Goal: Communication & Community: Share content

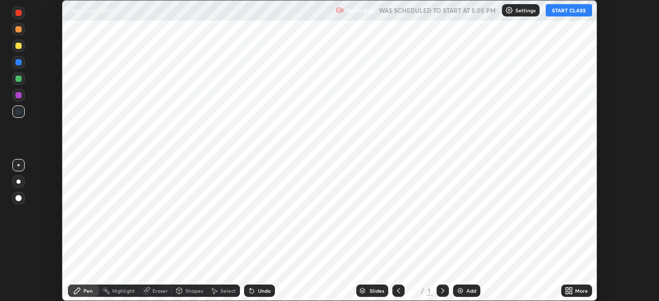
scroll to position [301, 659]
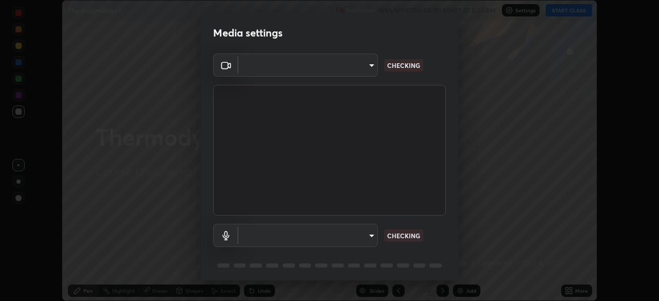
type input "094ffe3f61abc64f3ce73721aab664ef57d10a5fc7d187ad1ef3fa5fd4d2b427"
click at [368, 230] on body "Erase all Thermodynamics 1 Recording WAS SCHEDULED TO START AT 5:05 PM Settings…" at bounding box center [329, 150] width 659 height 301
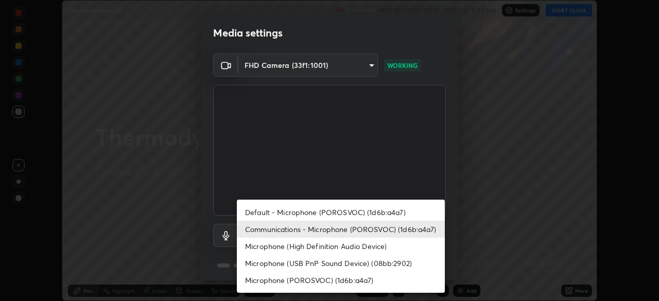
click at [367, 212] on li "Default - Microphone (POROSVOC) (1d6b:a4a7)" at bounding box center [341, 212] width 208 height 17
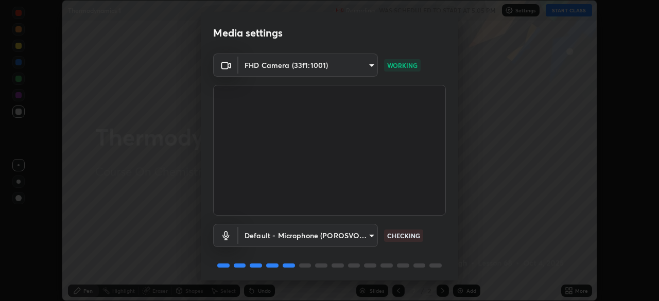
click at [365, 233] on body "Erase all Thermodynamics 1 Recording WAS SCHEDULED TO START AT 5:05 PM Settings…" at bounding box center [329, 150] width 659 height 301
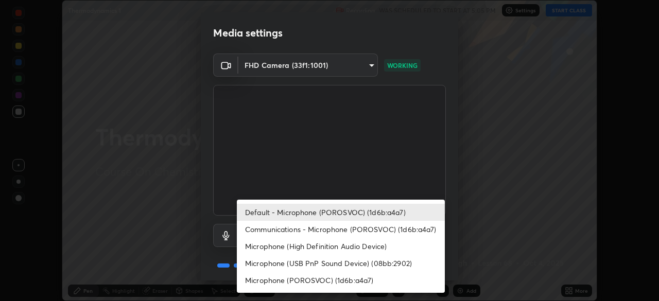
click at [366, 229] on li "Communications - Microphone (POROSVOC) (1d6b:a4a7)" at bounding box center [341, 229] width 208 height 17
type input "communications"
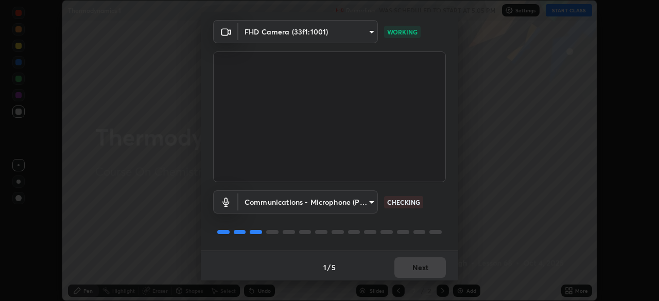
scroll to position [37, 0]
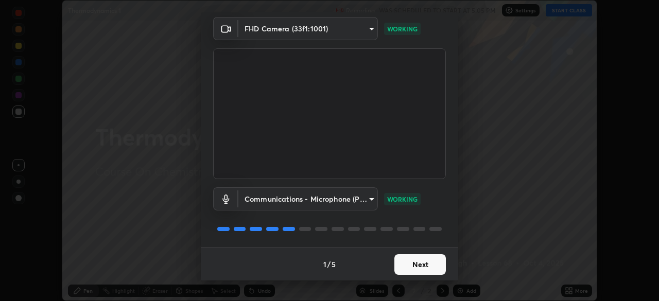
click at [414, 267] on button "Next" at bounding box center [419, 264] width 51 height 21
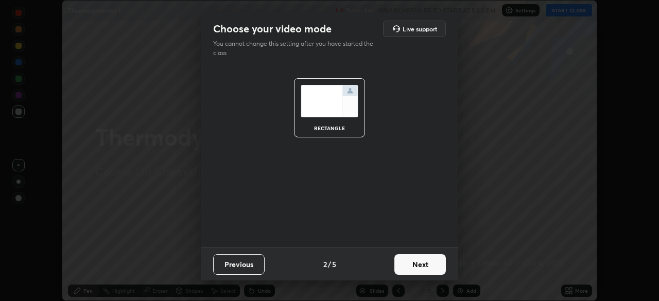
scroll to position [0, 0]
click at [417, 265] on button "Next" at bounding box center [419, 264] width 51 height 21
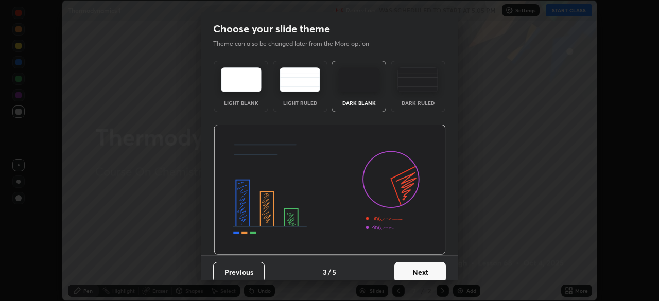
click at [417, 265] on button "Next" at bounding box center [419, 272] width 51 height 21
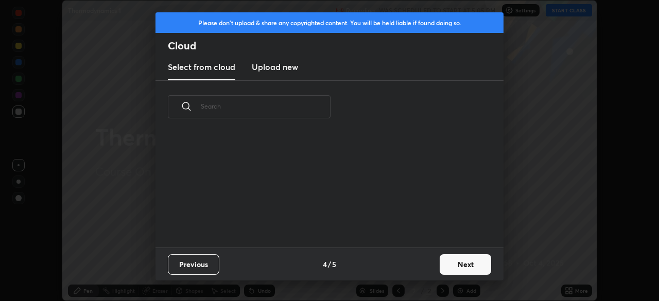
click at [416, 264] on div "Previous 4 / 5 Next" at bounding box center [330, 264] width 348 height 33
click at [468, 263] on button "Next" at bounding box center [465, 264] width 51 height 21
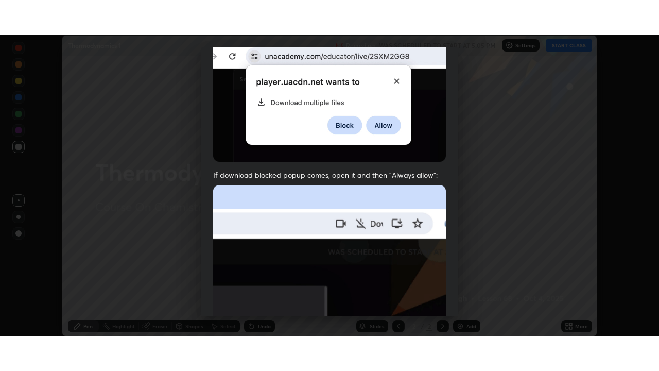
scroll to position [247, 0]
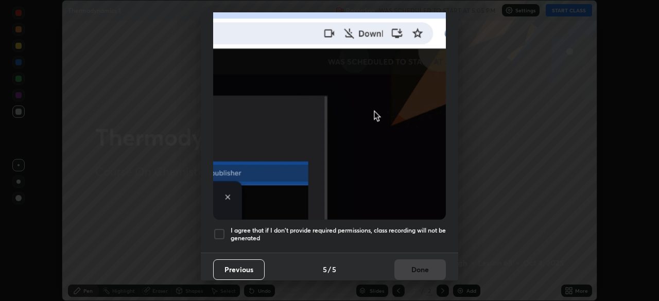
click at [221, 228] on div at bounding box center [219, 234] width 12 height 12
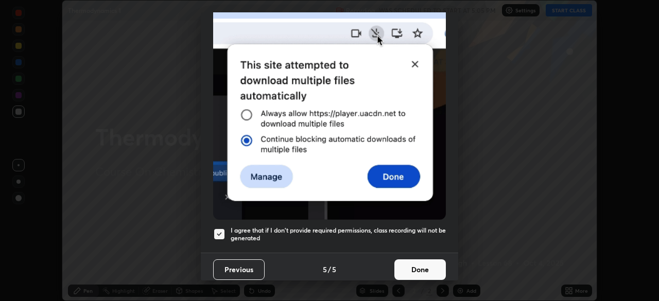
click at [408, 265] on button "Done" at bounding box center [419, 270] width 51 height 21
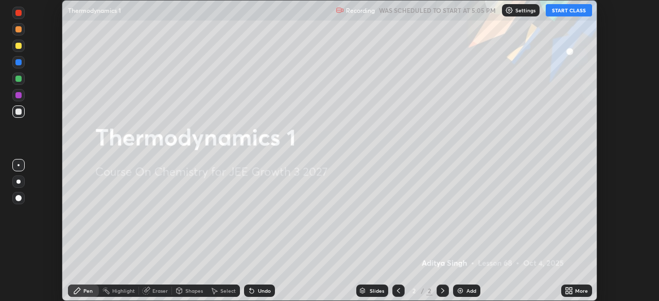
click at [563, 13] on button "START CLASS" at bounding box center [569, 10] width 46 height 12
click at [571, 289] on icon at bounding box center [570, 289] width 3 height 3
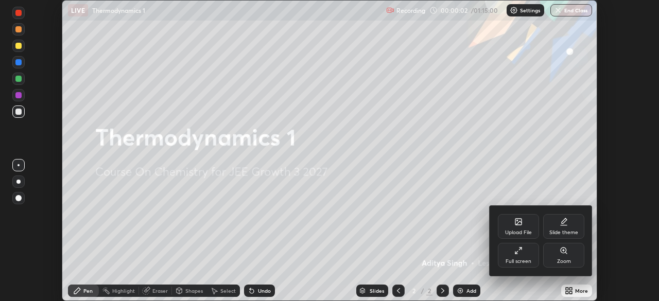
click at [523, 249] on div "Full screen" at bounding box center [518, 255] width 41 height 25
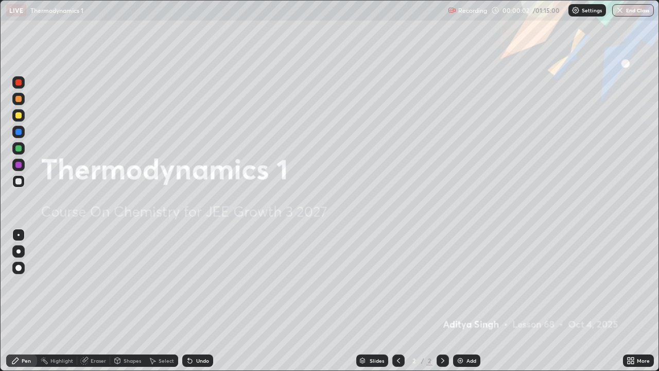
scroll to position [371, 659]
click at [464, 301] on div "Add" at bounding box center [466, 360] width 27 height 12
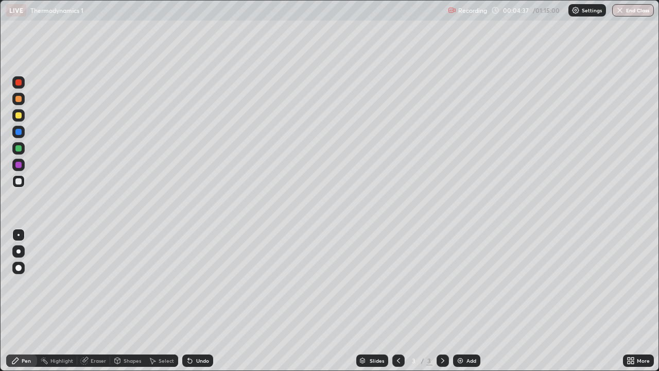
click at [19, 115] on div at bounding box center [18, 115] width 6 height 6
click at [19, 251] on div at bounding box center [18, 251] width 4 height 4
click at [20, 180] on div at bounding box center [18, 181] width 6 height 6
click at [464, 301] on div "Add" at bounding box center [466, 360] width 27 height 12
click at [461, 301] on img at bounding box center [460, 360] width 8 height 8
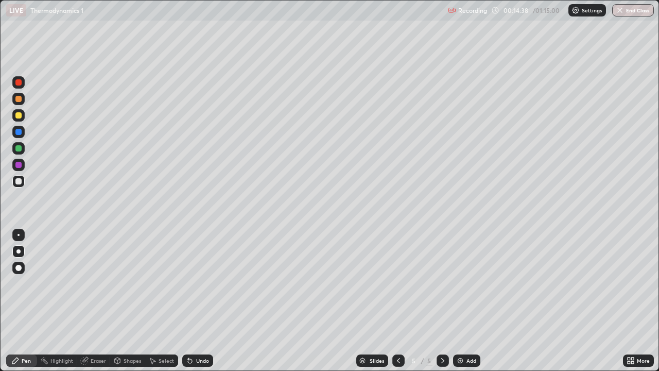
click at [397, 301] on icon at bounding box center [398, 360] width 8 height 8
click at [442, 301] on icon at bounding box center [443, 360] width 8 height 8
click at [398, 301] on icon at bounding box center [398, 360] width 8 height 8
click at [443, 301] on icon at bounding box center [443, 360] width 8 height 8
click at [18, 114] on div at bounding box center [18, 115] width 6 height 6
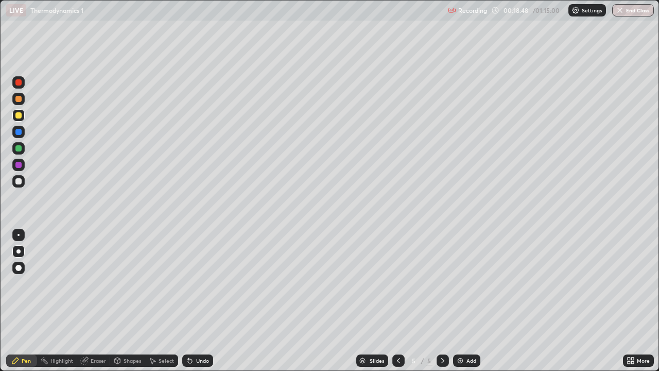
click at [18, 182] on div at bounding box center [18, 181] width 6 height 6
click at [467, 301] on div "Add" at bounding box center [472, 360] width 10 height 5
click at [20, 114] on div at bounding box center [18, 115] width 6 height 6
click at [19, 181] on div at bounding box center [18, 181] width 6 height 6
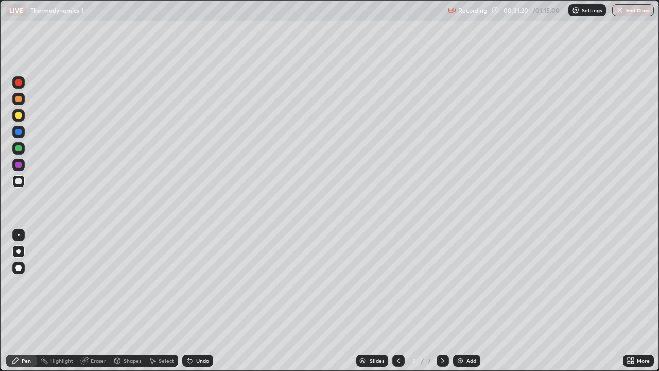
click at [201, 301] on div "Undo" at bounding box center [202, 360] width 13 height 5
click at [462, 301] on img at bounding box center [460, 360] width 8 height 8
click at [397, 301] on icon at bounding box center [398, 360] width 3 height 5
click at [19, 115] on div at bounding box center [18, 115] width 6 height 6
click at [442, 301] on icon at bounding box center [442, 360] width 3 height 5
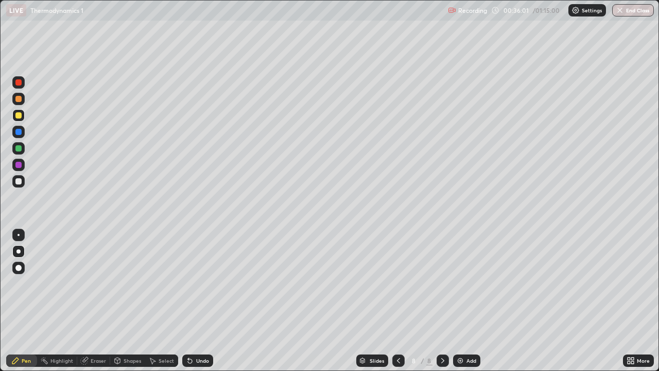
click at [395, 301] on icon at bounding box center [398, 360] width 8 height 8
click at [440, 301] on icon at bounding box center [443, 360] width 8 height 8
click at [23, 184] on div at bounding box center [18, 181] width 12 height 12
click at [134, 301] on div "Shapes" at bounding box center [133, 360] width 18 height 5
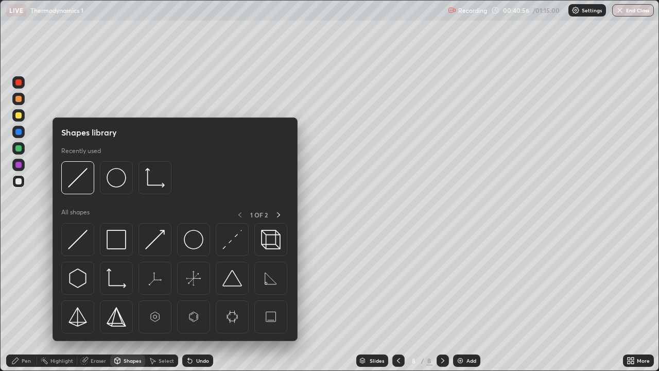
click at [156, 301] on div "Select" at bounding box center [161, 360] width 33 height 12
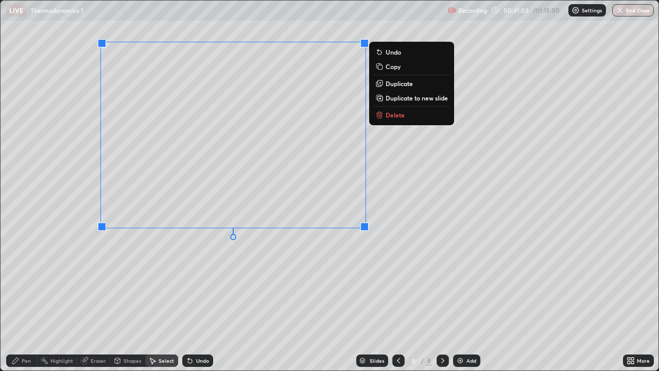
click at [388, 114] on p "Delete" at bounding box center [395, 115] width 19 height 8
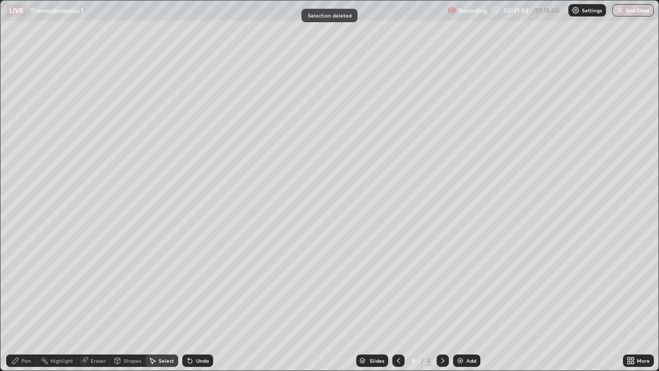
click at [30, 301] on div "Pen" at bounding box center [26, 360] width 9 height 5
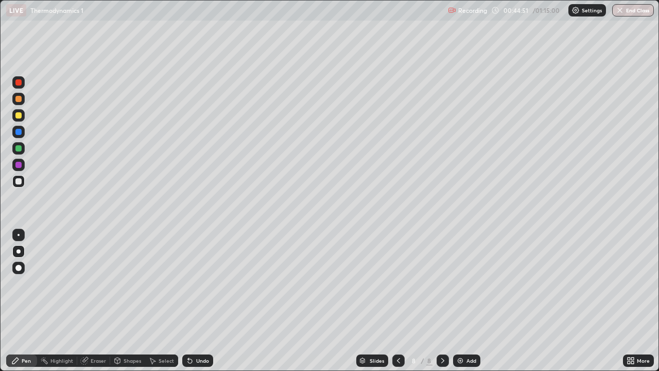
click at [162, 301] on div "Select" at bounding box center [166, 360] width 15 height 5
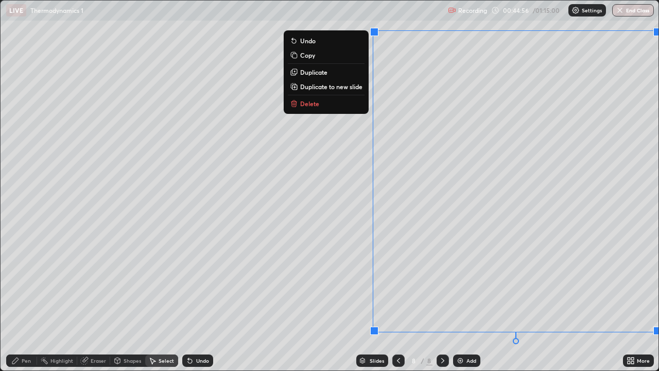
click at [333, 102] on button "Delete" at bounding box center [326, 103] width 77 height 12
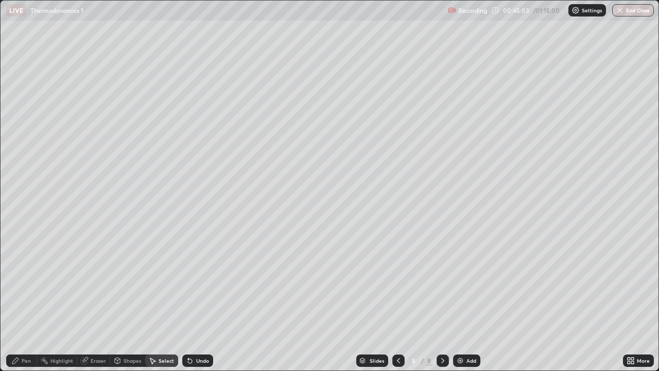
click at [33, 301] on div "Pen" at bounding box center [21, 360] width 31 height 12
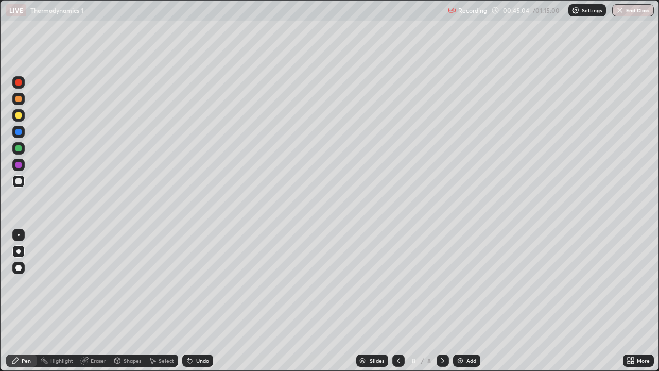
click at [23, 114] on div at bounding box center [18, 115] width 12 height 12
click at [21, 180] on div at bounding box center [18, 181] width 6 height 6
click at [164, 301] on div "Select" at bounding box center [166, 360] width 15 height 5
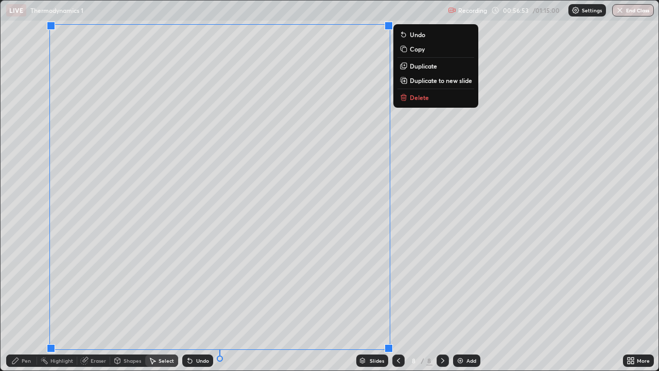
click at [414, 95] on p "Delete" at bounding box center [419, 97] width 19 height 8
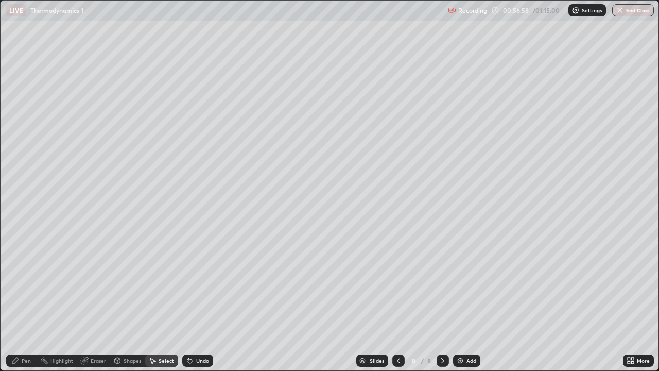
click at [25, 301] on div "Pen" at bounding box center [26, 360] width 9 height 5
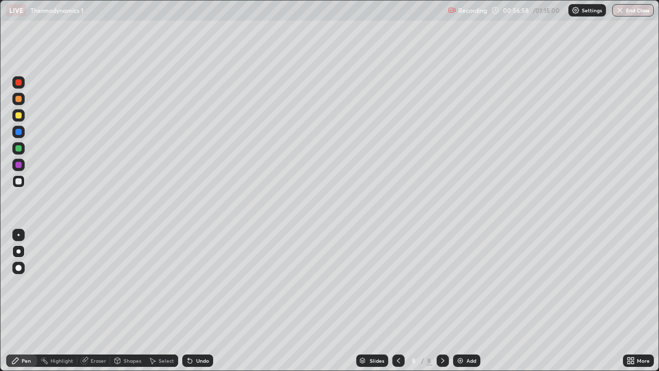
click at [17, 118] on div at bounding box center [18, 115] width 6 height 6
click at [18, 182] on div at bounding box center [18, 181] width 6 height 6
click at [195, 301] on div "Undo" at bounding box center [197, 360] width 31 height 12
click at [468, 301] on div "Add" at bounding box center [472, 360] width 10 height 5
click at [17, 117] on div at bounding box center [18, 115] width 6 height 6
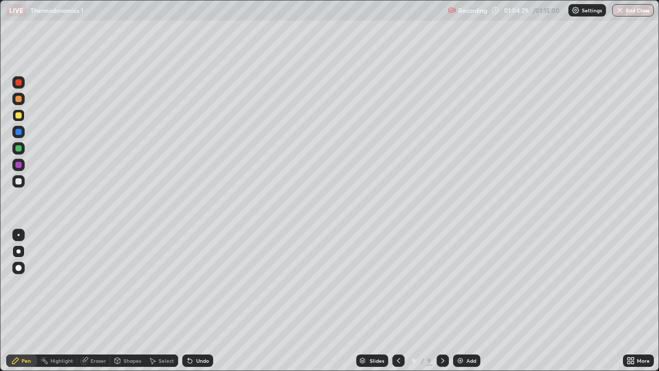
click at [20, 183] on div at bounding box center [18, 181] width 6 height 6
click at [19, 114] on div at bounding box center [18, 115] width 6 height 6
click at [21, 183] on div at bounding box center [18, 181] width 6 height 6
click at [16, 113] on div at bounding box center [18, 115] width 6 height 6
click at [396, 301] on icon at bounding box center [398, 360] width 8 height 8
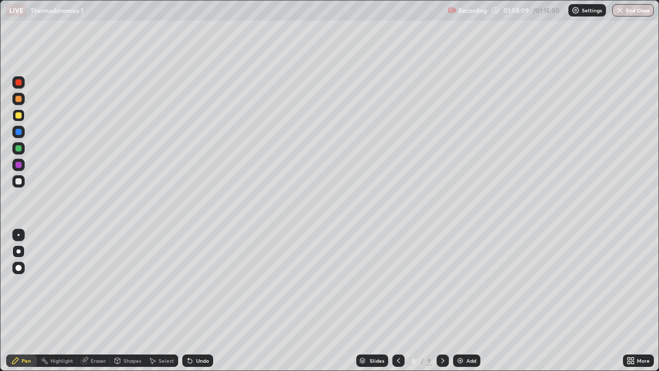
click at [441, 301] on icon at bounding box center [442, 360] width 3 height 5
click at [630, 13] on button "End Class" at bounding box center [633, 10] width 42 height 12
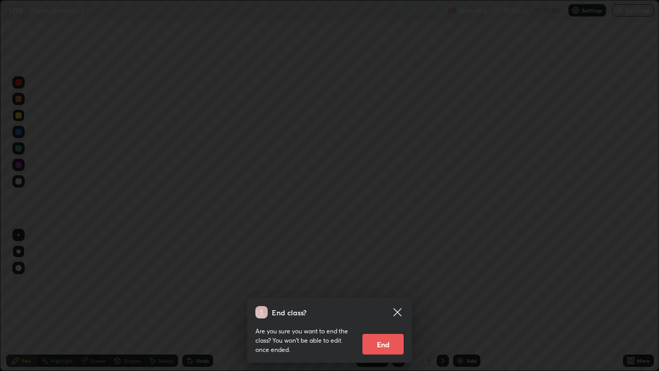
click at [400, 301] on icon at bounding box center [397, 312] width 12 height 12
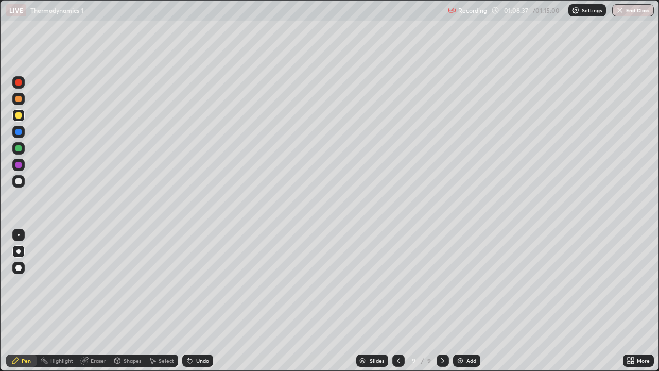
click at [398, 301] on icon at bounding box center [398, 360] width 8 height 8
click at [626, 11] on button "End Class" at bounding box center [633, 10] width 42 height 12
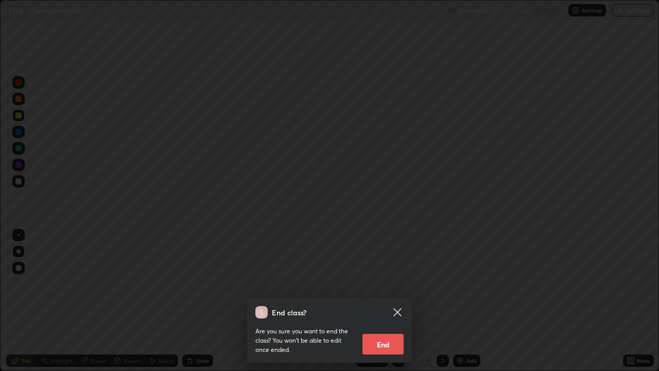
click at [385, 301] on button "End" at bounding box center [382, 344] width 41 height 21
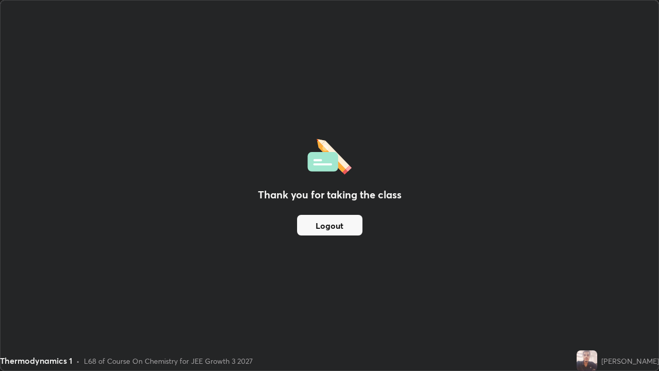
click at [334, 228] on button "Logout" at bounding box center [329, 225] width 65 height 21
